Goal: Task Accomplishment & Management: Manage account settings

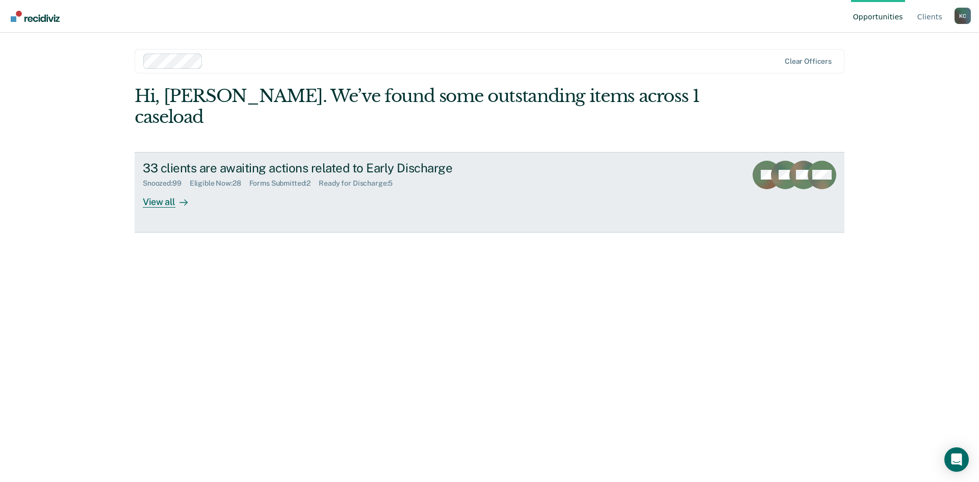
click at [329, 179] on div "Ready for Discharge : 5" at bounding box center [360, 183] width 82 height 9
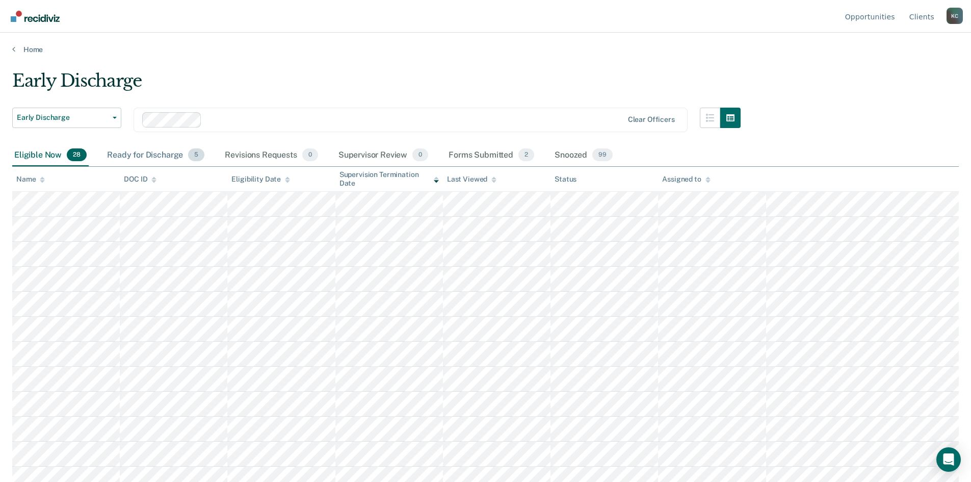
click at [153, 159] on div "Ready for Discharge 5" at bounding box center [155, 155] width 101 height 22
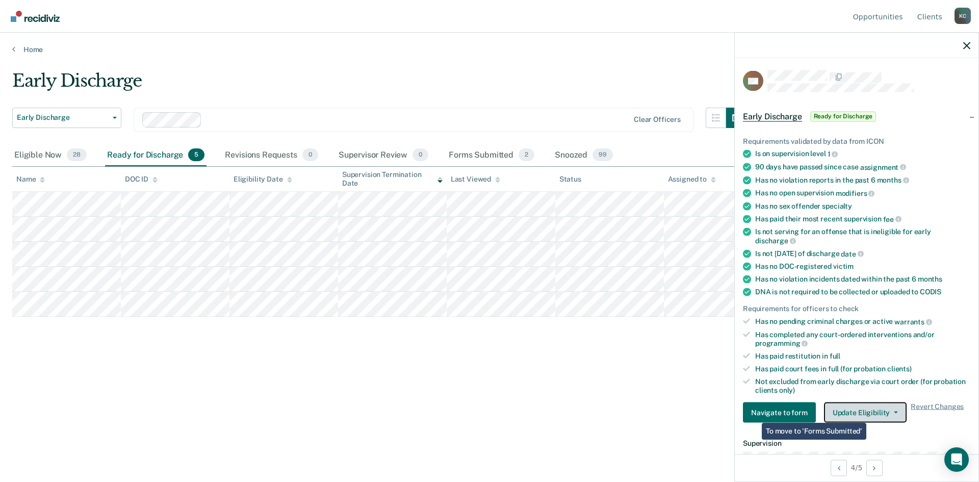
click at [871, 410] on button "Update Eligibility" at bounding box center [865, 412] width 83 height 20
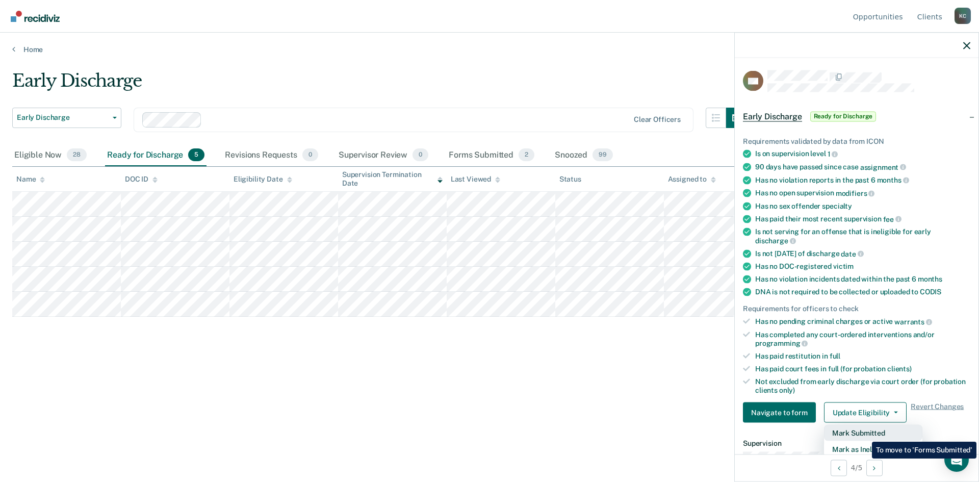
click at [864, 434] on button "Mark Submitted" at bounding box center [873, 433] width 98 height 16
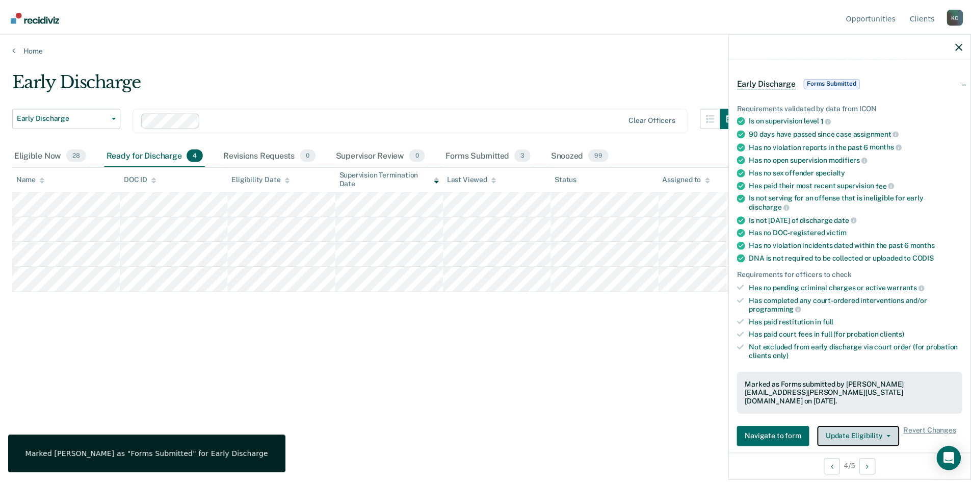
scroll to position [51, 0]
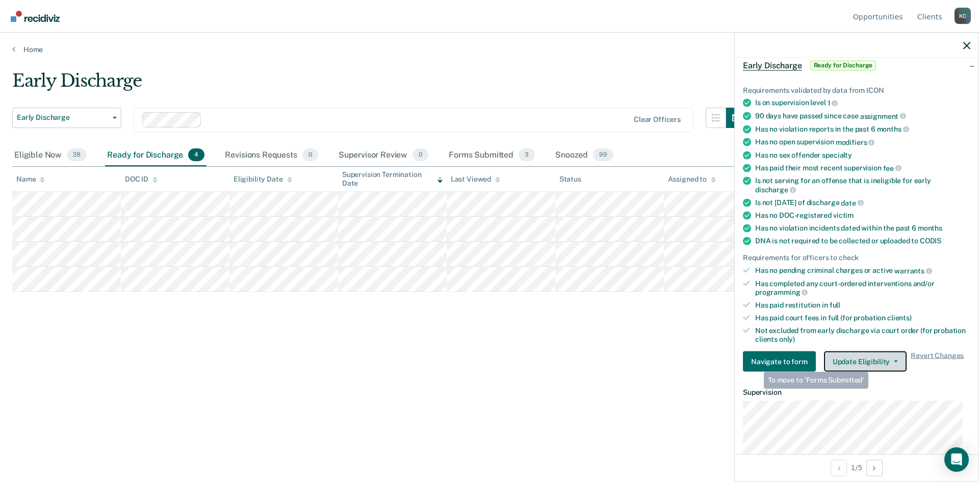
click at [871, 361] on button "Update Eligibility" at bounding box center [865, 361] width 83 height 20
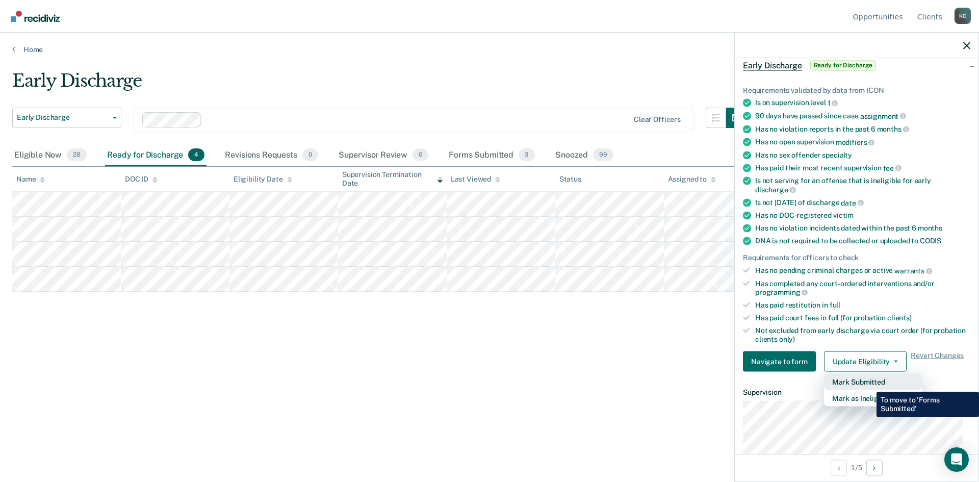
click at [869, 384] on button "Mark Submitted" at bounding box center [873, 382] width 98 height 16
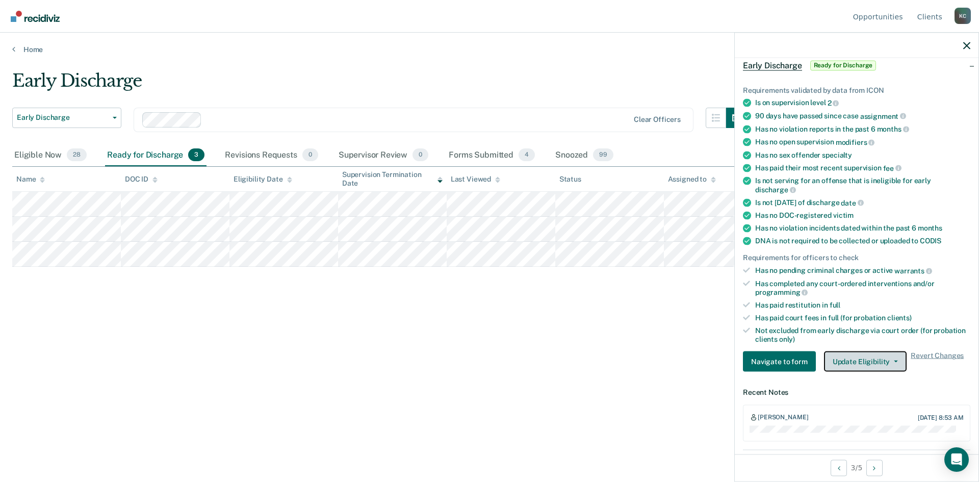
click at [857, 359] on button "Update Eligibility" at bounding box center [865, 361] width 83 height 20
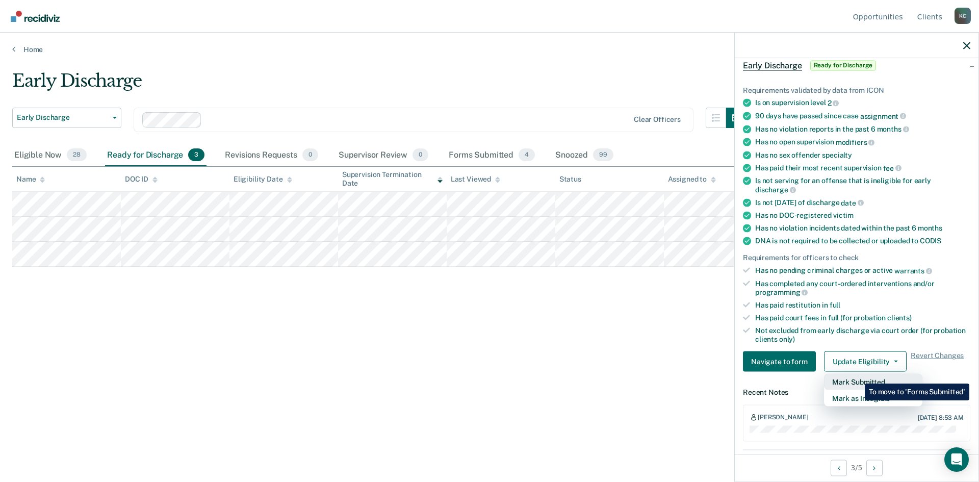
click at [857, 377] on button "Mark Submitted" at bounding box center [873, 382] width 98 height 16
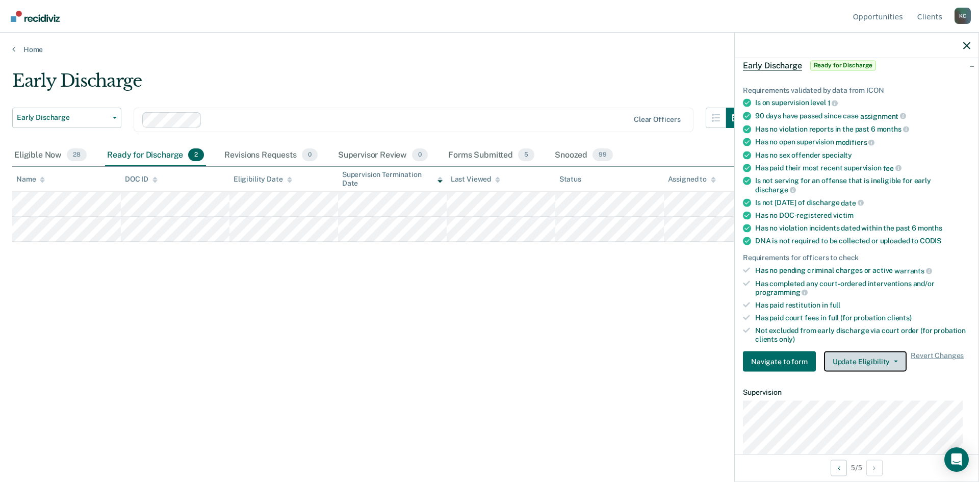
click at [880, 359] on button "Update Eligibility" at bounding box center [865, 361] width 83 height 20
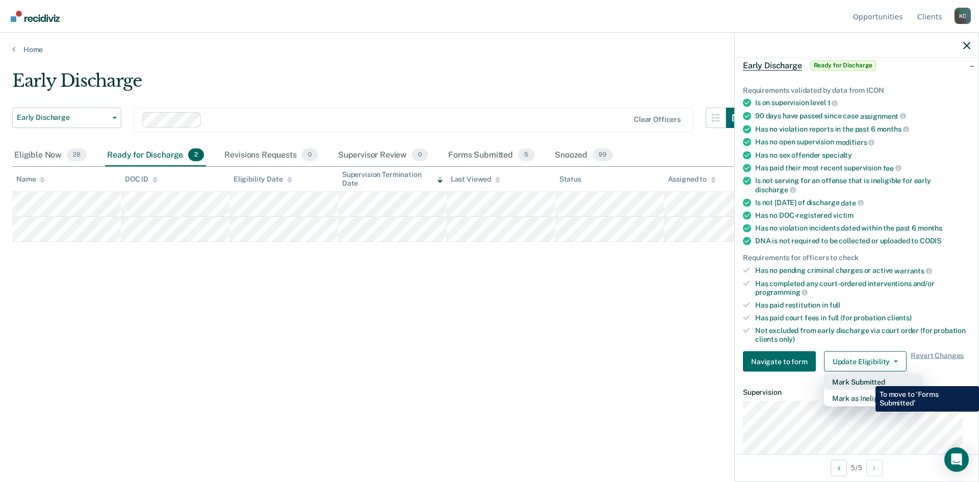
click at [868, 378] on button "Mark Submitted" at bounding box center [873, 382] width 98 height 16
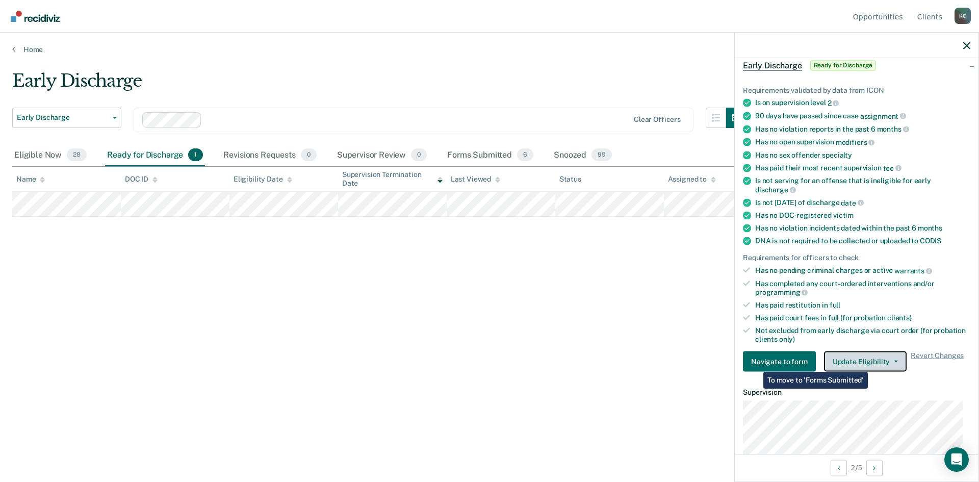
click at [871, 363] on button "Update Eligibility" at bounding box center [865, 361] width 83 height 20
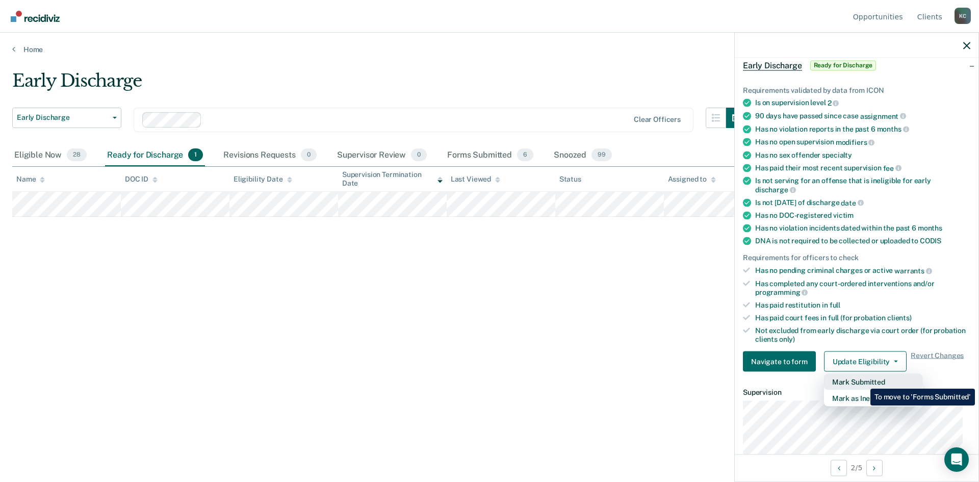
click at [863, 381] on button "Mark Submitted" at bounding box center [873, 382] width 98 height 16
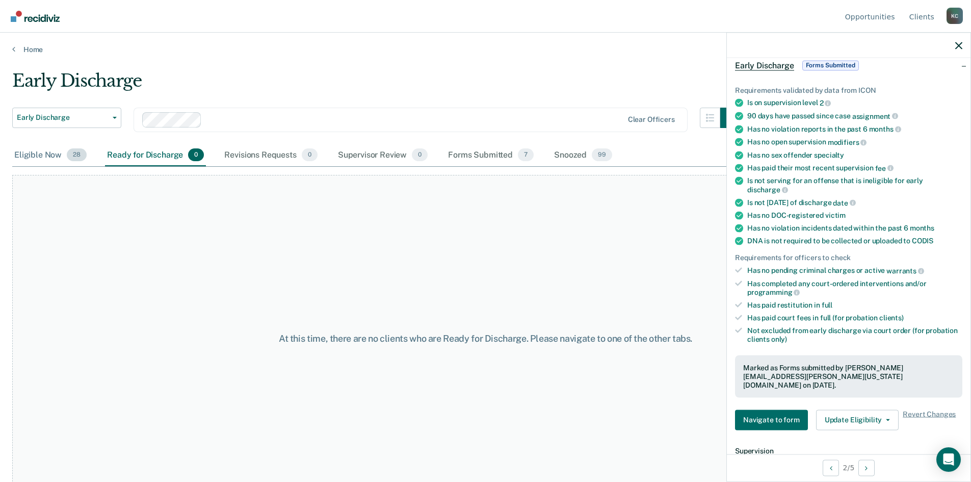
click at [52, 153] on div "Eligible Now 28" at bounding box center [50, 155] width 76 height 22
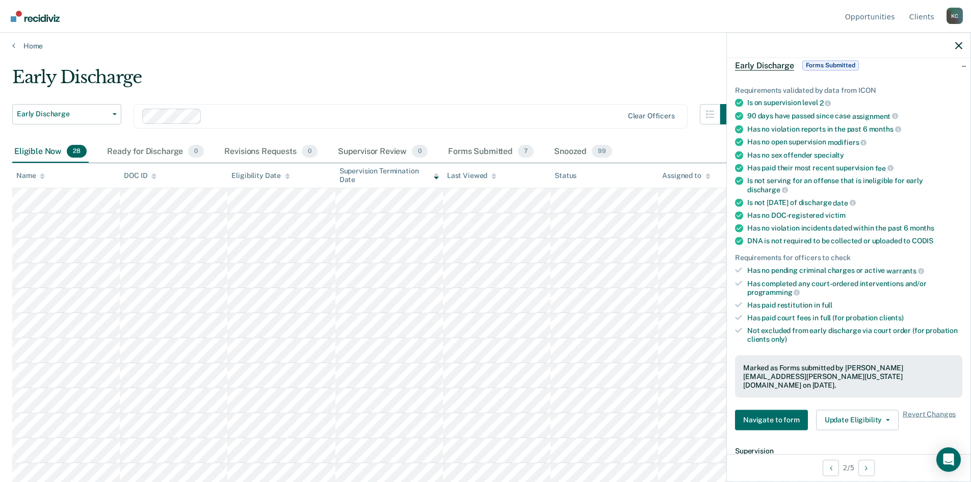
scroll to position [0, 0]
click at [575, 161] on div "Snoozed 99" at bounding box center [583, 155] width 62 height 22
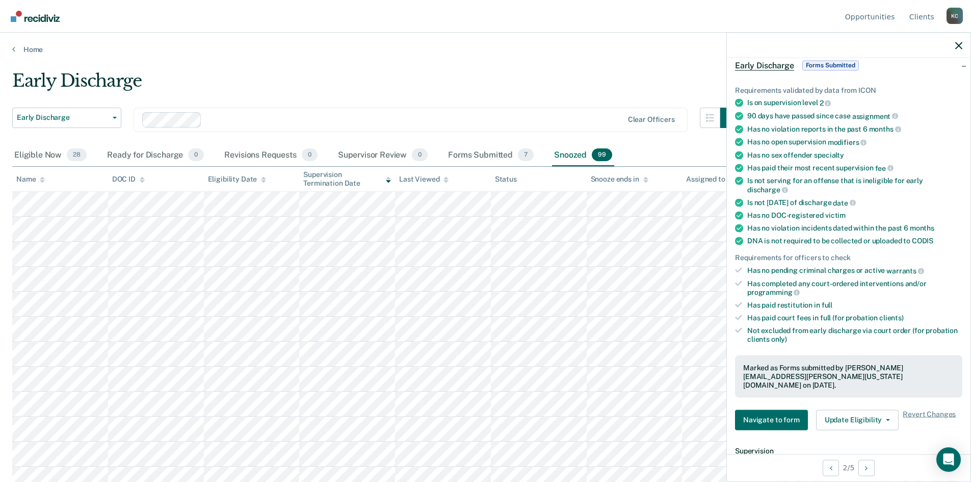
click at [142, 182] on icon at bounding box center [142, 181] width 5 height 3
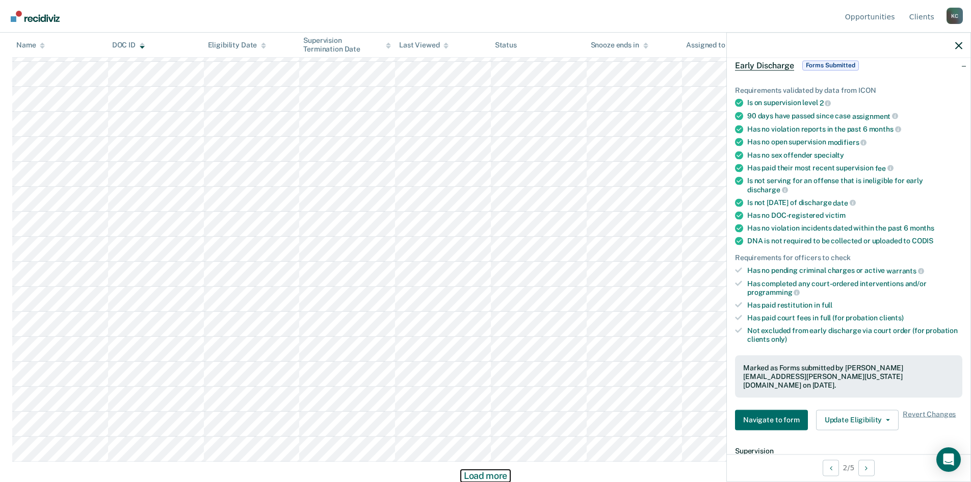
click at [465, 472] on button "Load more" at bounding box center [485, 476] width 49 height 12
click at [484, 475] on button "Load more" at bounding box center [485, 476] width 49 height 12
click at [483, 472] on button "Load more" at bounding box center [485, 476] width 49 height 12
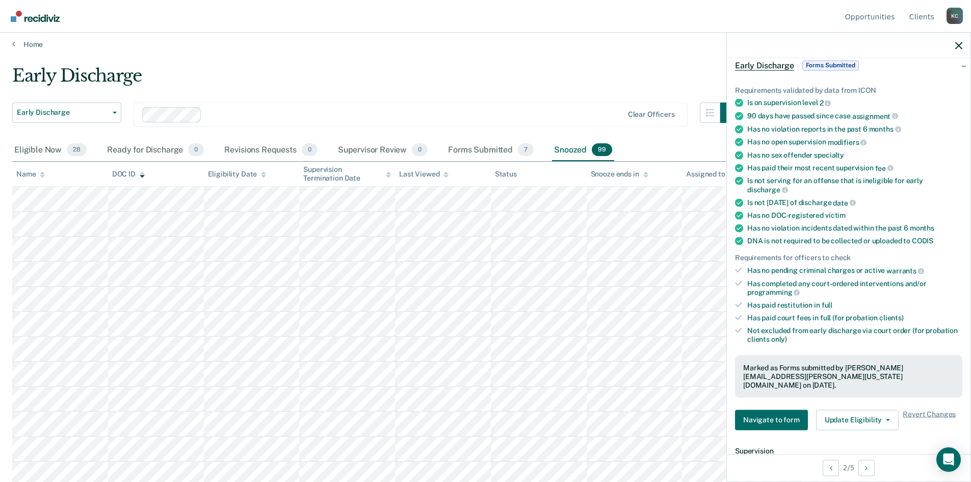
scroll to position [0, 0]
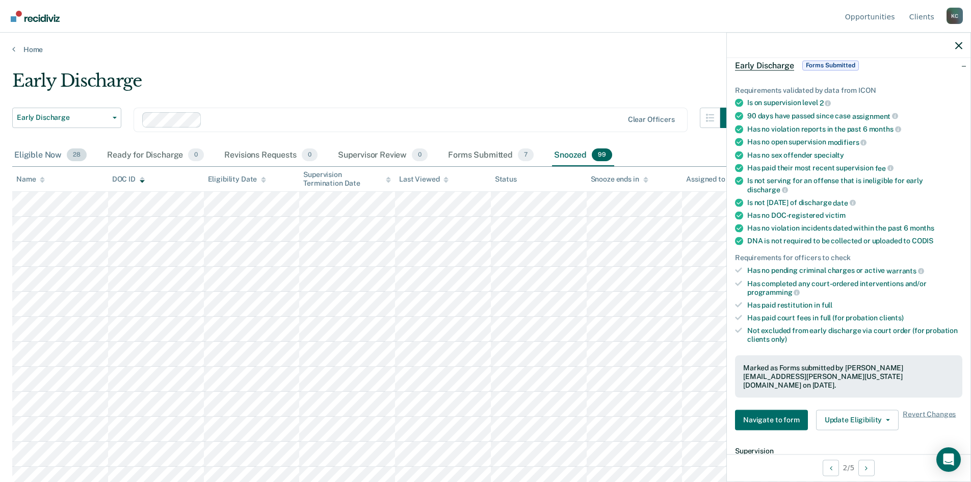
click at [40, 161] on div "Eligible Now 28" at bounding box center [50, 155] width 76 height 22
